Goal: Find specific page/section: Find specific page/section

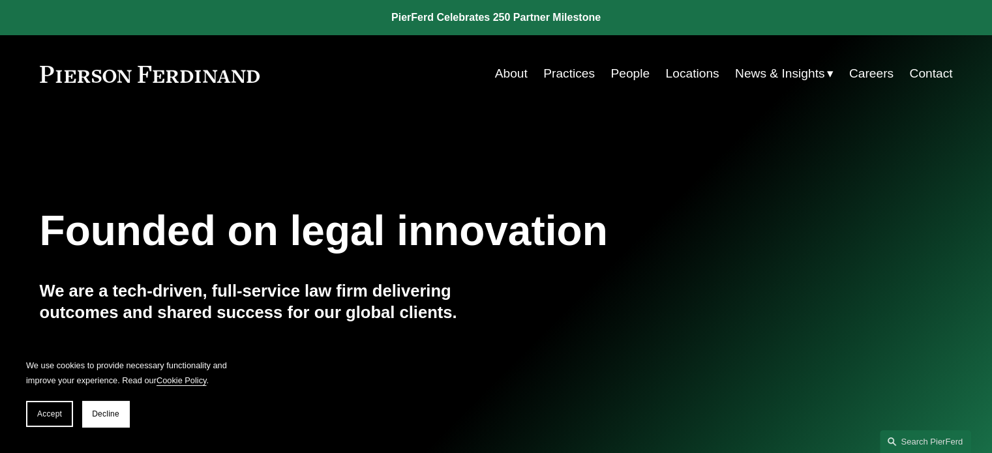
click at [694, 74] on link "Locations" at bounding box center [691, 73] width 53 height 25
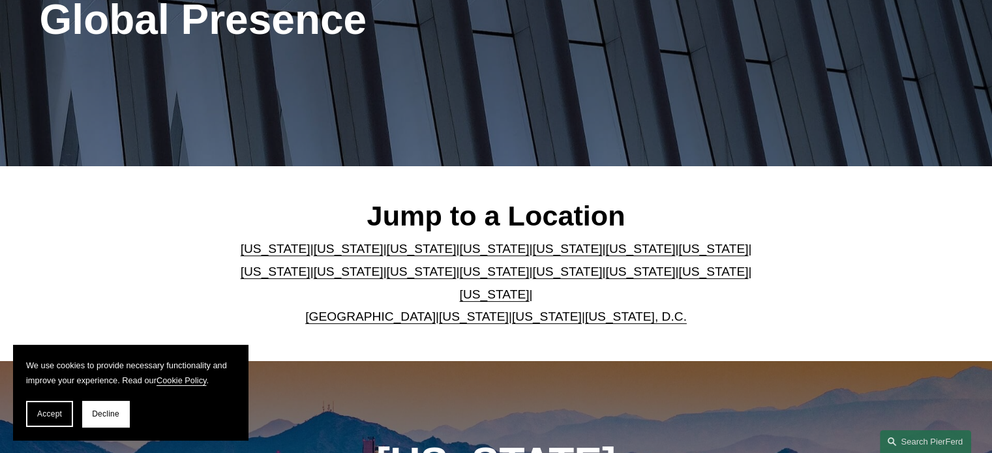
scroll to position [261, 0]
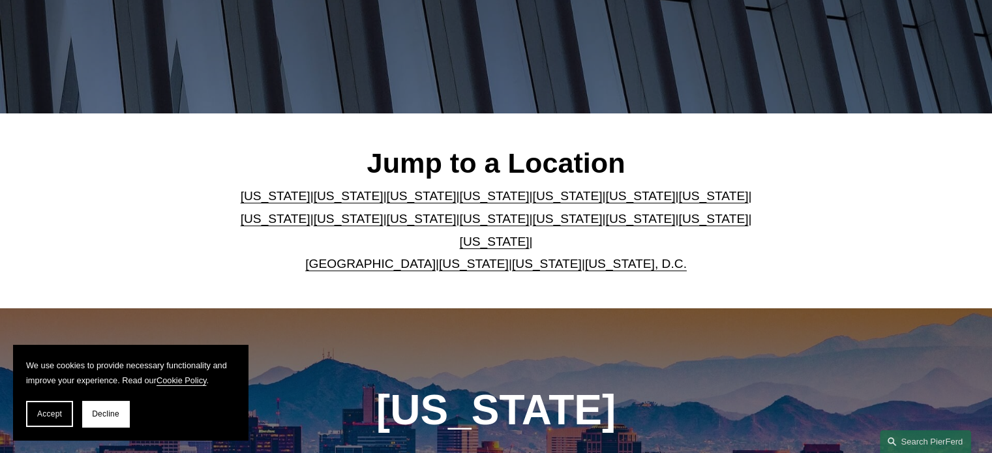
click at [605, 220] on link "[US_STATE]" at bounding box center [640, 219] width 70 height 14
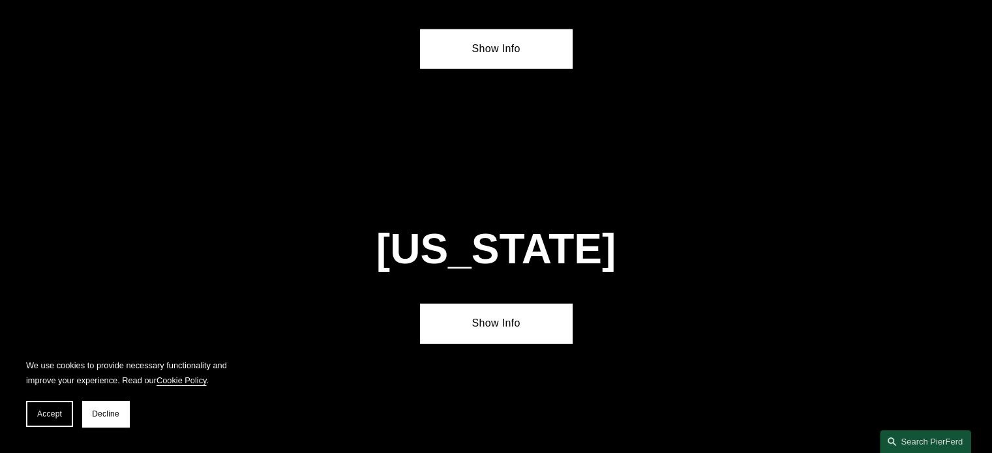
scroll to position [3856, 0]
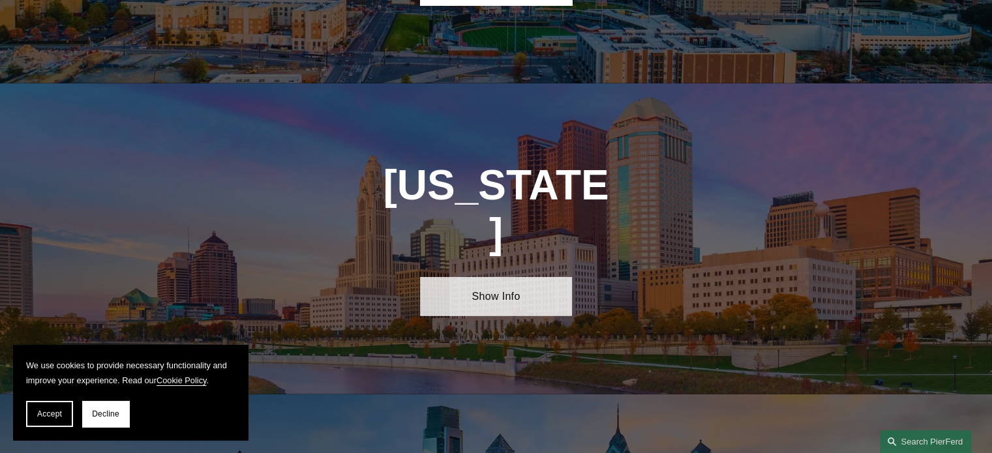
click at [506, 277] on link "Show Info" at bounding box center [496, 296] width 152 height 39
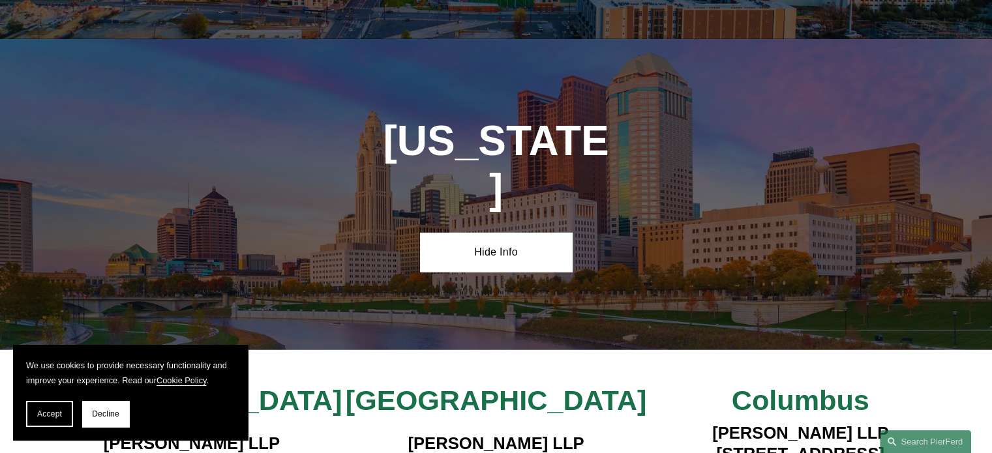
scroll to position [3986, 0]
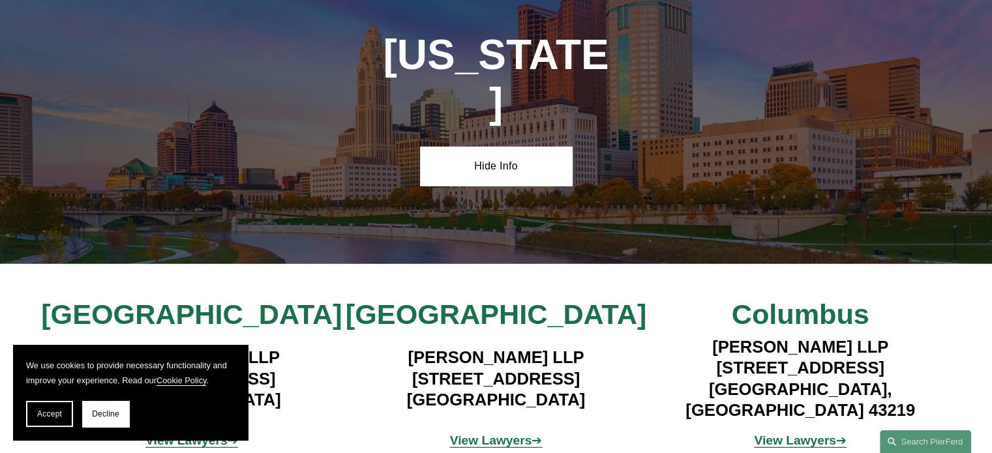
click at [796, 434] on strong "View Lawyers" at bounding box center [795, 441] width 82 height 14
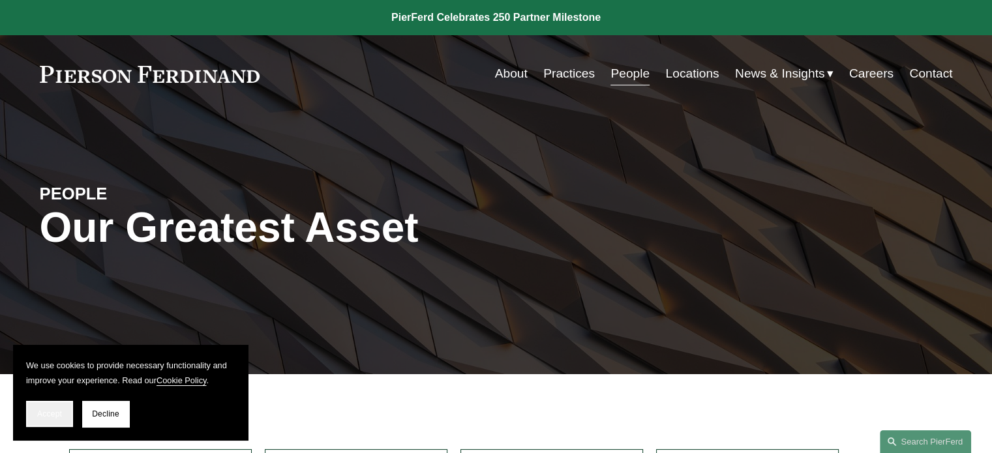
click at [52, 413] on span "Accept" at bounding box center [49, 413] width 25 height 9
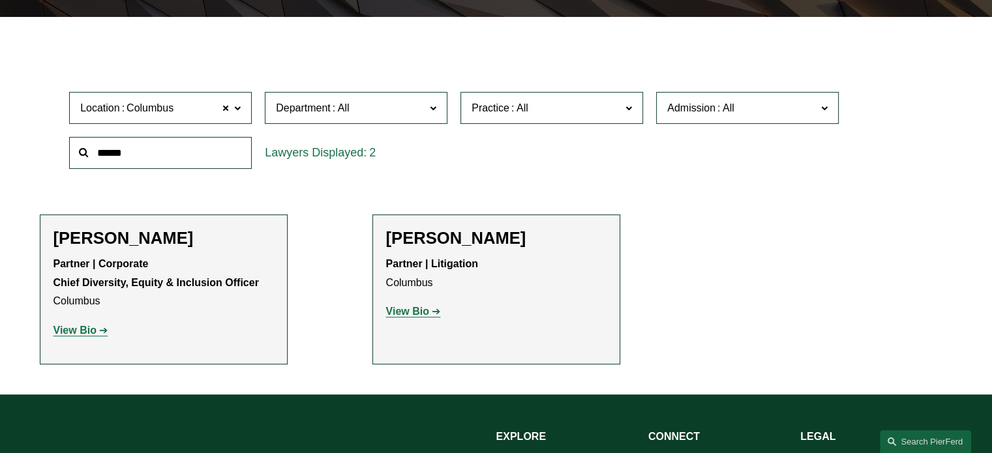
scroll to position [391, 0]
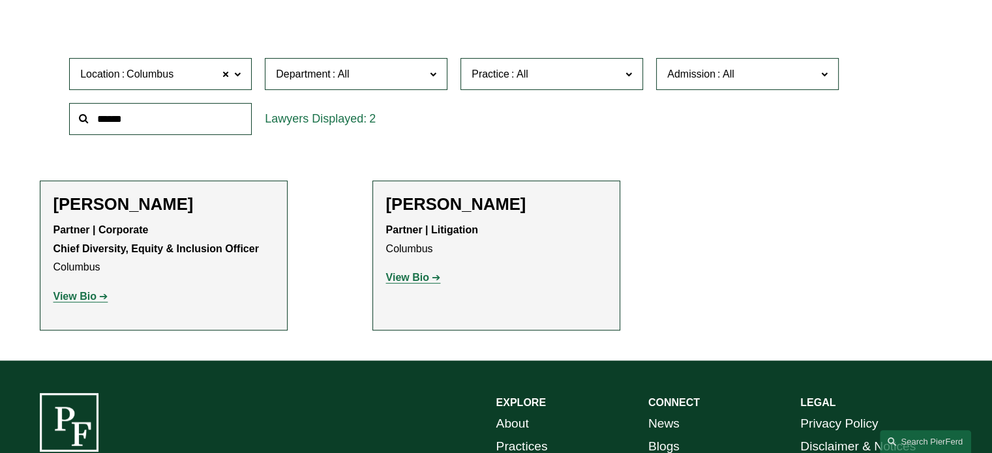
click at [422, 276] on strong "View Bio" at bounding box center [407, 277] width 43 height 11
